Goal: Task Accomplishment & Management: Manage account settings

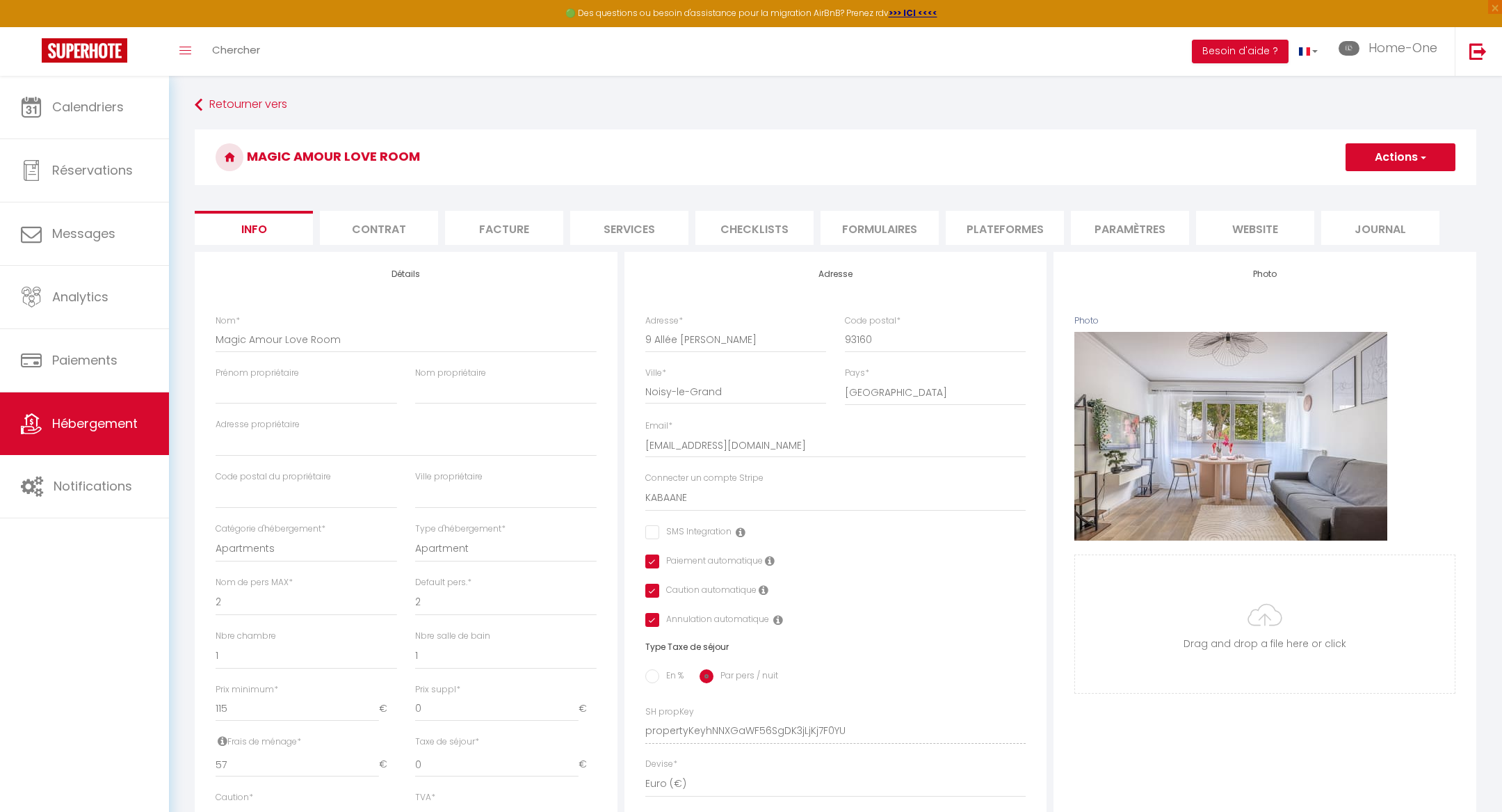
select select "2"
select select "1"
select select "17:00"
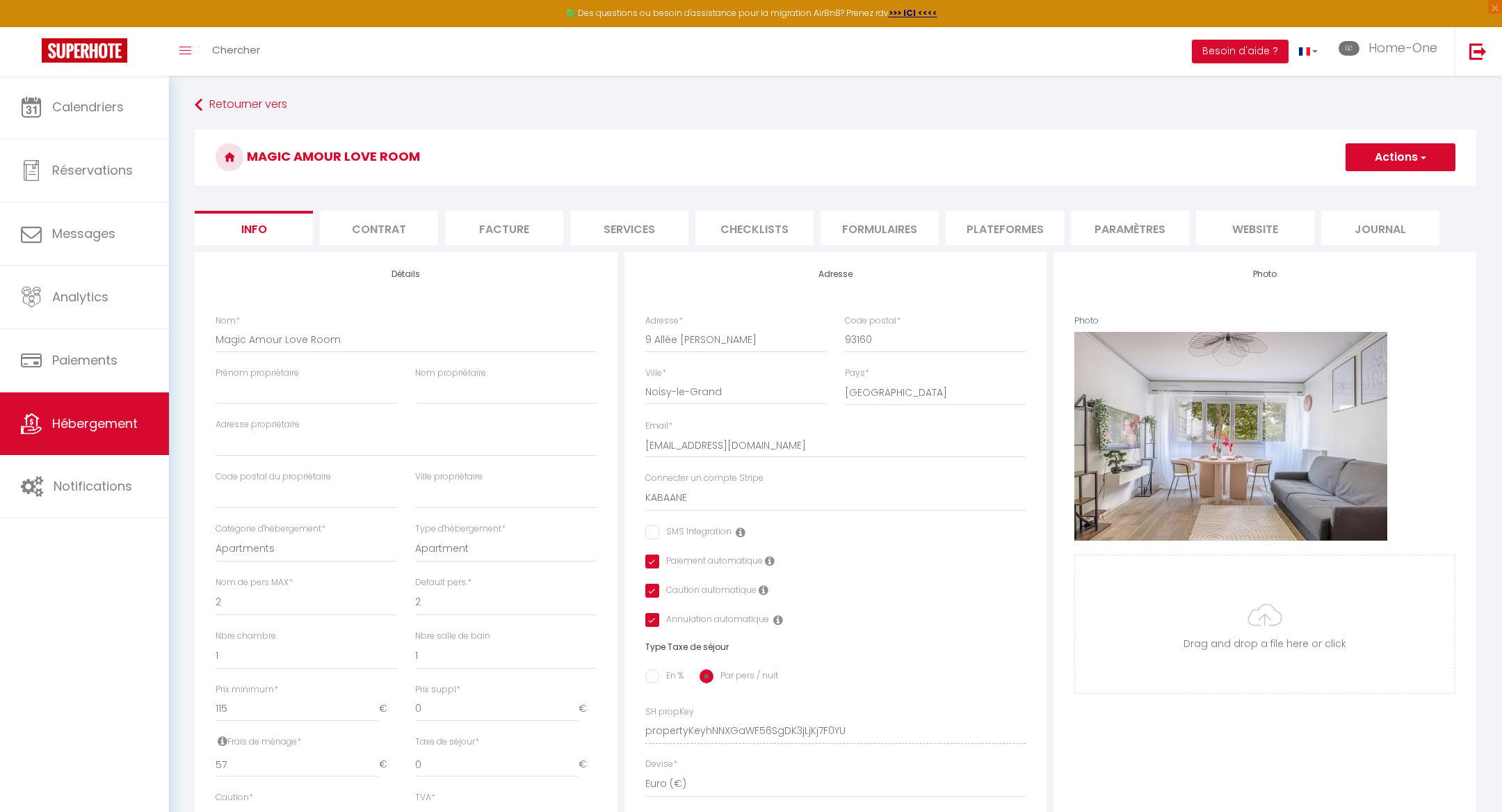
select select "23:45"
select select "11:00"
select select "30"
select select "120"
select select "1167"
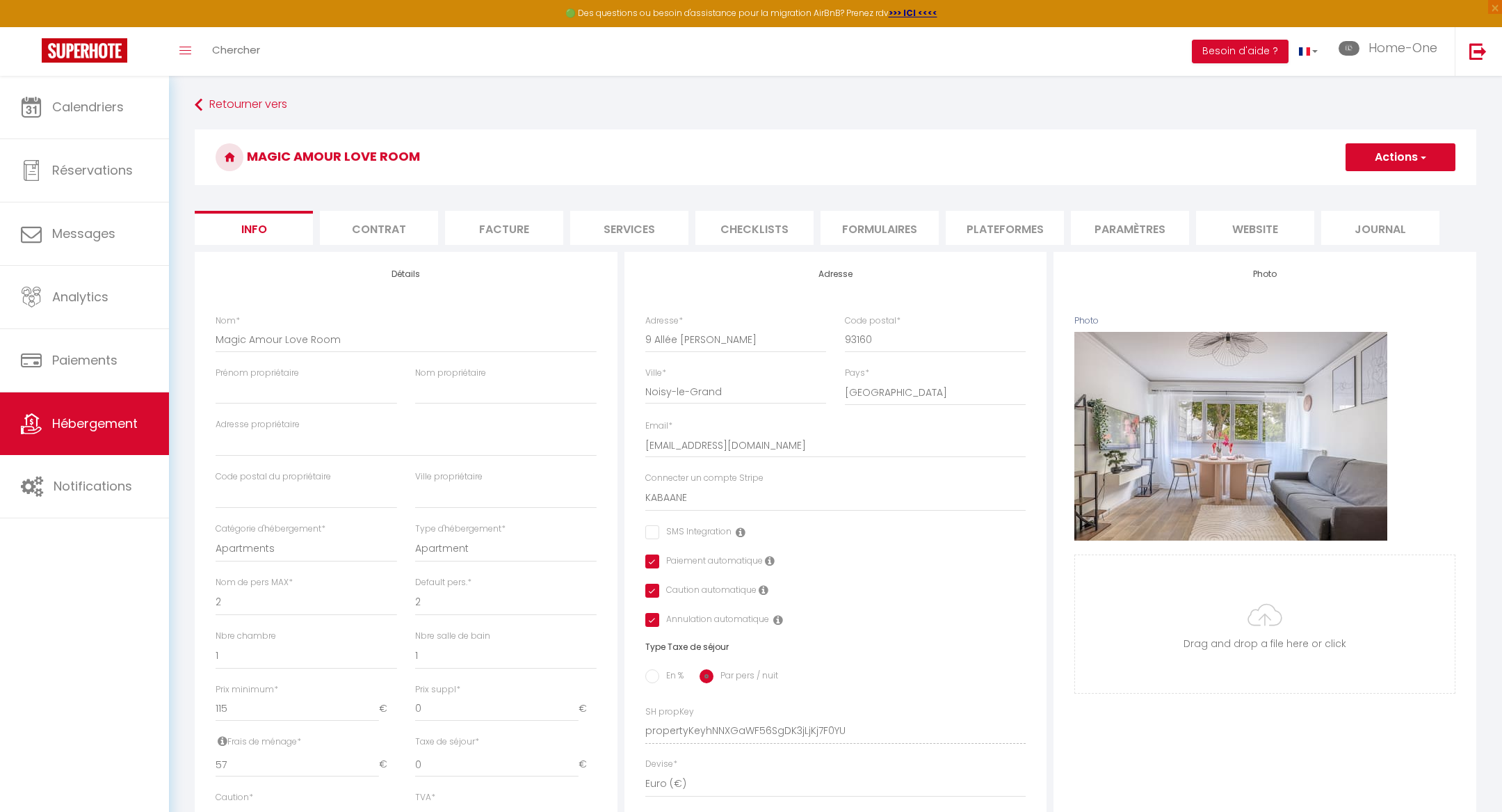
select select "28"
